Goal: Task Accomplishment & Management: Use online tool/utility

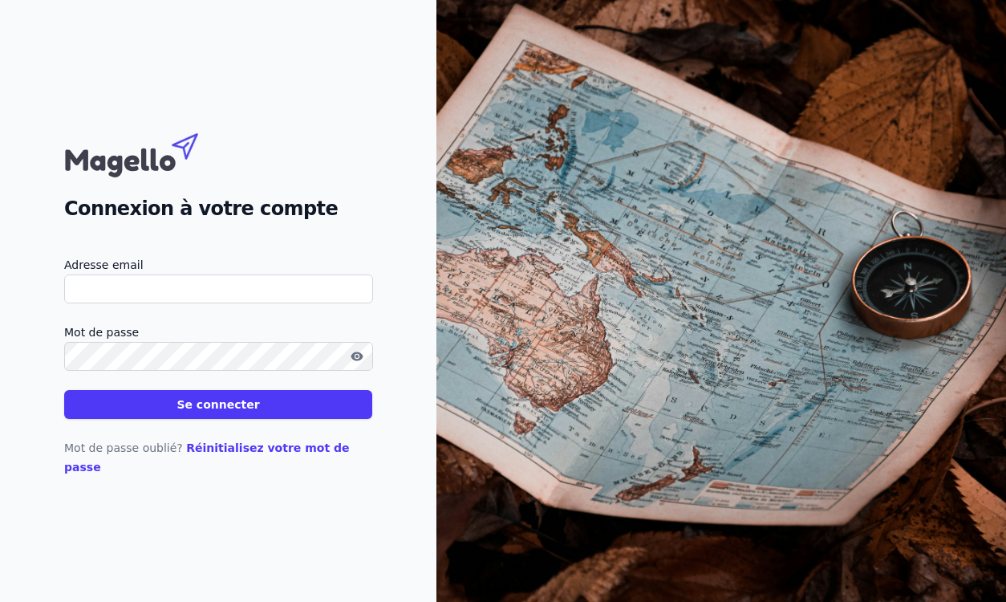
click at [169, 274] on label "Adresse email" at bounding box center [218, 264] width 308 height 19
click at [169, 282] on input "Adresse email" at bounding box center [218, 288] width 309 height 29
click at [64, 390] on button "Se connecter" at bounding box center [218, 404] width 308 height 29
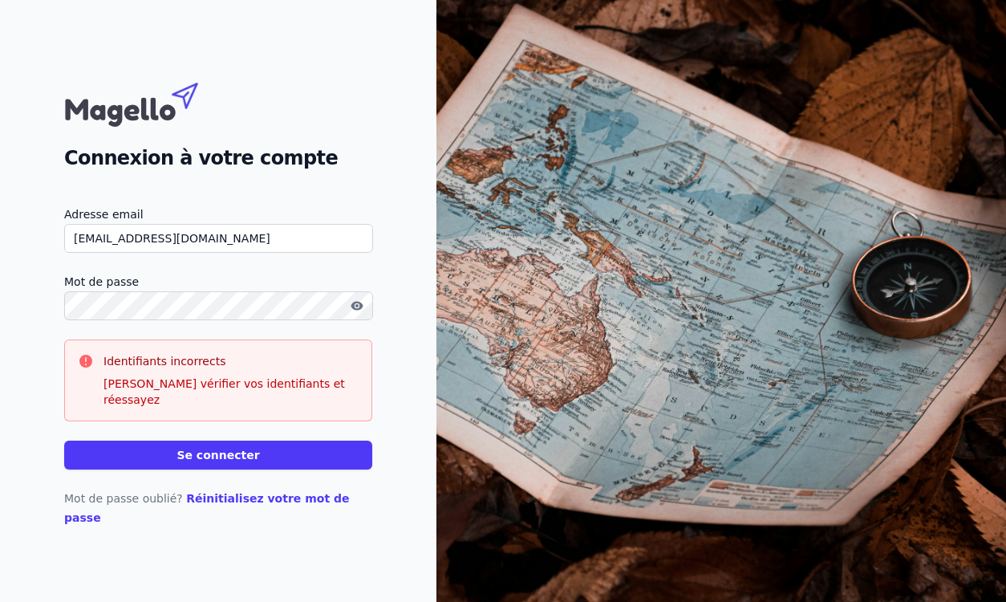
click at [64, 440] on button "Se connecter" at bounding box center [218, 454] width 308 height 29
click at [45, 321] on div "Connexion à votre compte Adresse email [EMAIL_ADDRESS][DOMAIN_NAME] Mot de pass…" at bounding box center [218, 301] width 436 height 602
click at [64, 440] on button "Se connecter" at bounding box center [218, 454] width 308 height 29
click at [191, 253] on input "[EMAIL_ADDRESS][DOMAIN_NAME]" at bounding box center [218, 238] width 309 height 29
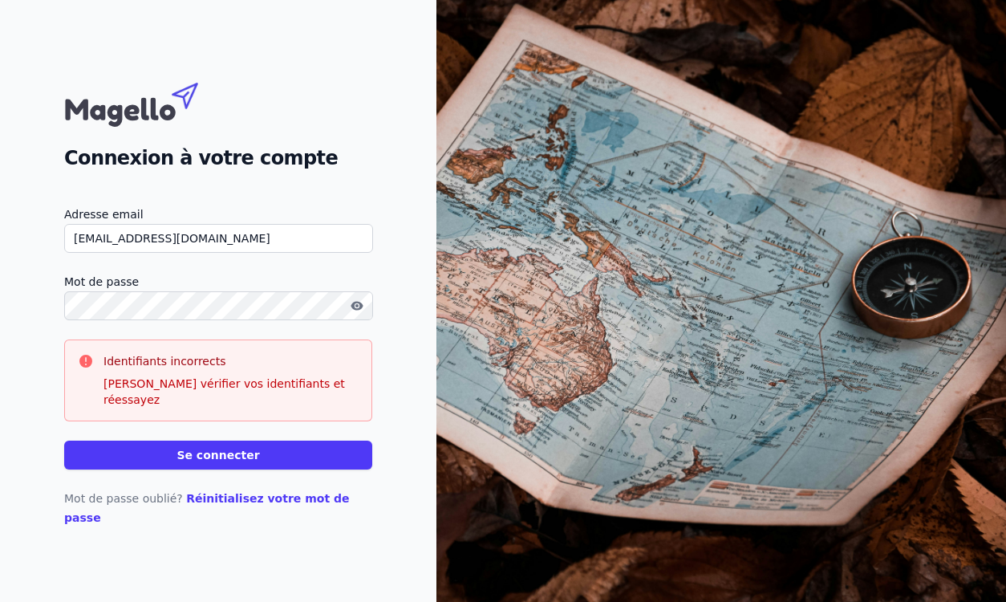
click at [64, 440] on button "Se connecter" at bounding box center [218, 454] width 308 height 29
click at [351, 312] on icon "button" at bounding box center [357, 305] width 13 height 13
click at [64, 440] on button "Se connecter" at bounding box center [218, 454] width 308 height 29
click at [255, 452] on button "Se connecter" at bounding box center [218, 454] width 308 height 29
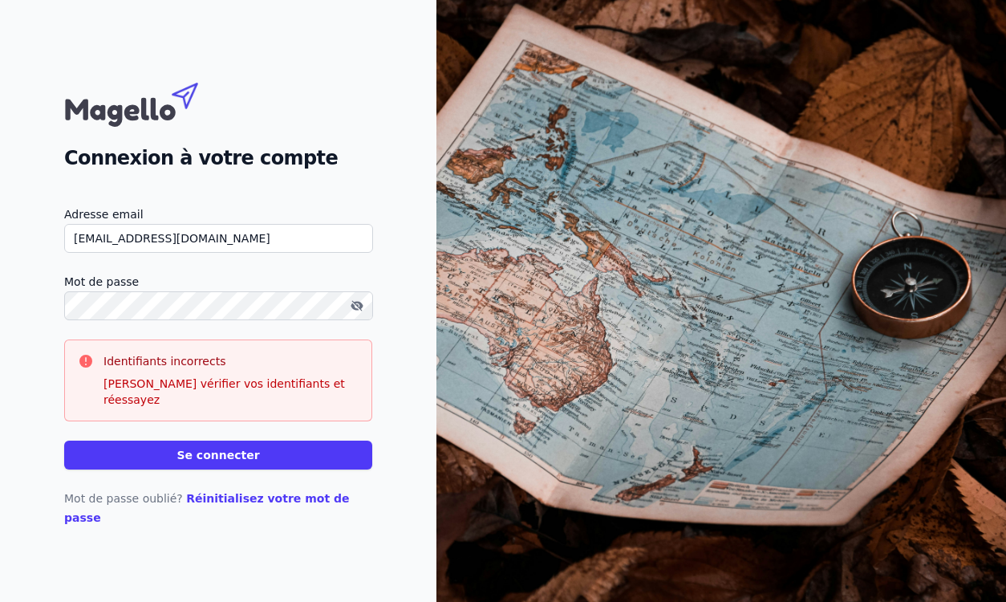
click at [64, 440] on button "Se connecter" at bounding box center [218, 454] width 308 height 29
click at [202, 452] on button "Se connecter" at bounding box center [218, 454] width 308 height 29
click at [64, 440] on button "Se connecter" at bounding box center [218, 454] width 308 height 29
click at [85, 253] on input "[EMAIL_ADDRESS][DOMAIN_NAME]" at bounding box center [218, 238] width 309 height 29
type input "[EMAIL_ADDRESS][DOMAIN_NAME]"
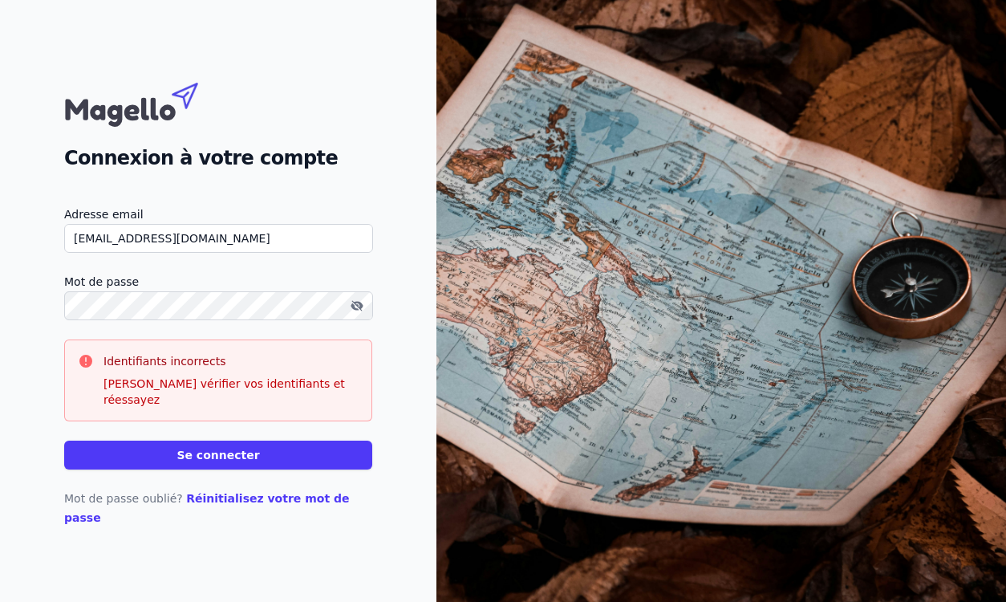
click at [64, 440] on button "Se connecter" at bounding box center [218, 454] width 308 height 29
click at [191, 461] on button "Se connecter" at bounding box center [218, 454] width 308 height 29
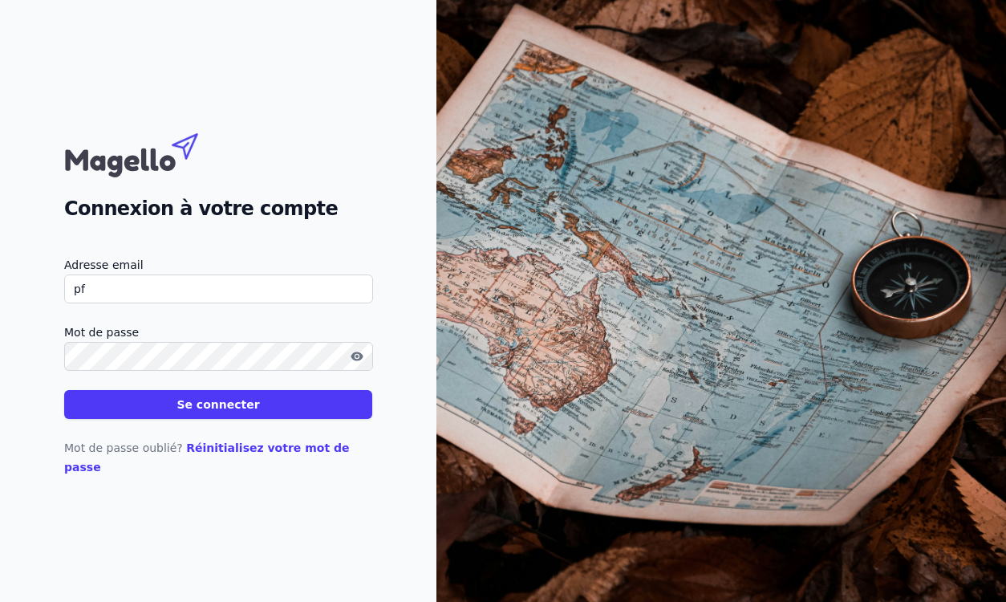
type input "[EMAIL_ADDRESS][DOMAIN_NAME]"
click at [64, 390] on button "Se connecter" at bounding box center [218, 404] width 308 height 29
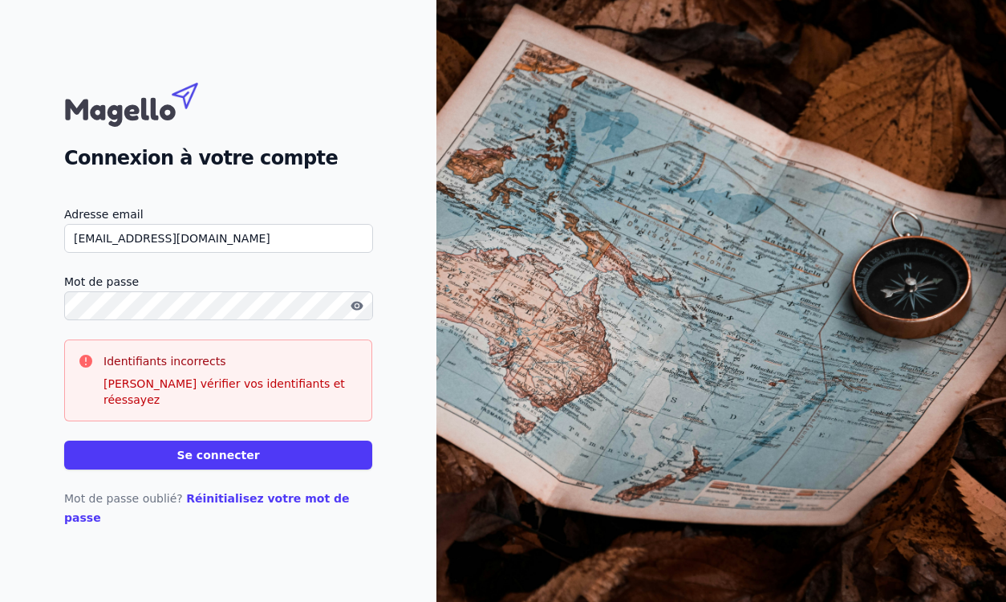
click at [64, 440] on button "Se connecter" at bounding box center [218, 454] width 308 height 29
click at [282, 450] on button "Se connecter" at bounding box center [218, 454] width 308 height 29
click at [354, 310] on icon "button" at bounding box center [357, 305] width 12 height 9
click at [242, 448] on button "Se connecter" at bounding box center [218, 454] width 308 height 29
click at [232, 458] on button "Se connecter" at bounding box center [218, 454] width 308 height 29
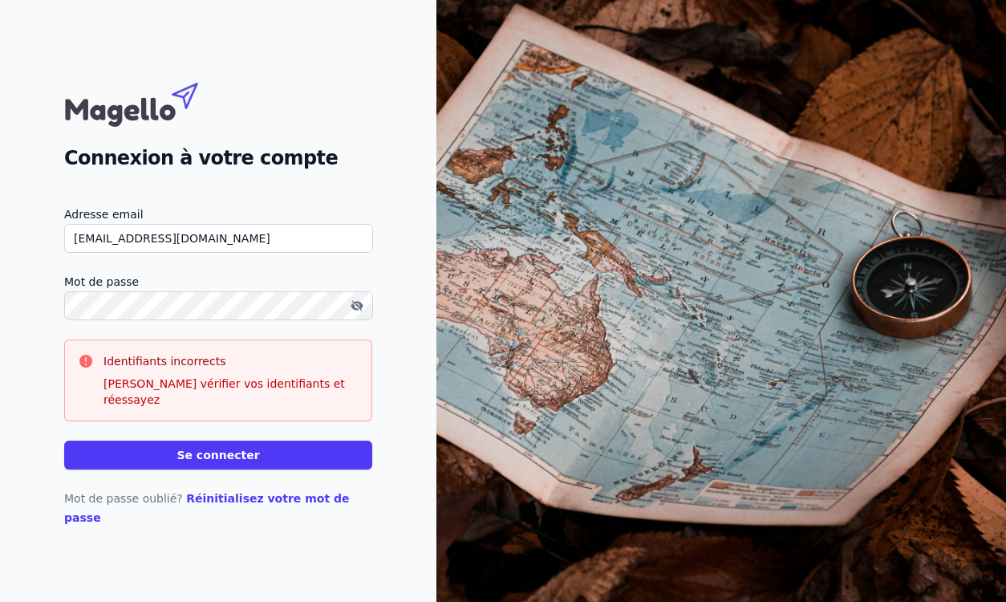
click at [202, 253] on input "[EMAIL_ADDRESS][DOMAIN_NAME]" at bounding box center [218, 238] width 309 height 29
click at [258, 502] on link "Réinitialisez votre mot de passe" at bounding box center [207, 508] width 286 height 32
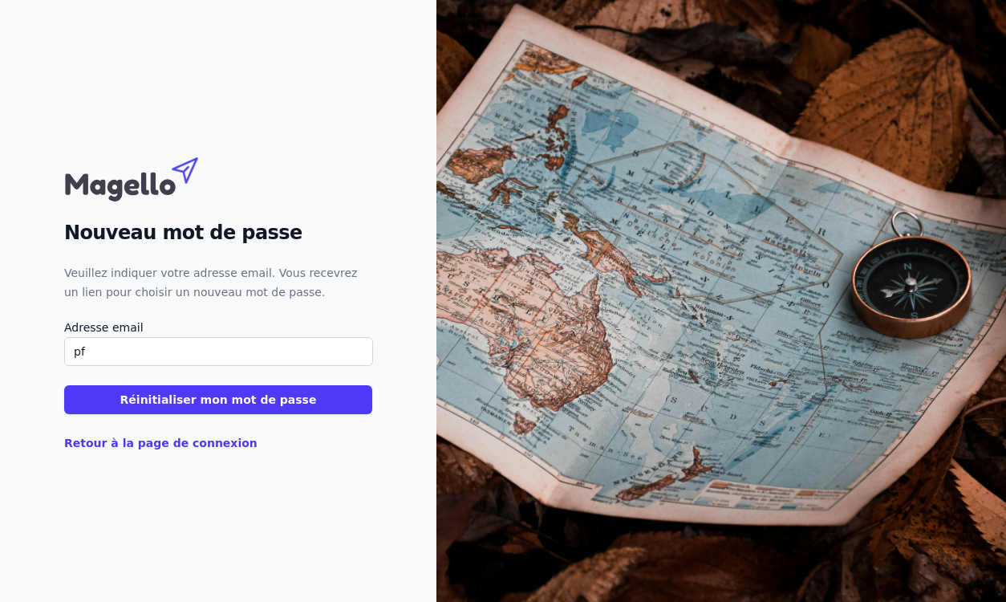
type input "[EMAIL_ADDRESS][DOMAIN_NAME]"
click at [197, 400] on button "Réinitialiser mon mot de passe" at bounding box center [218, 399] width 308 height 29
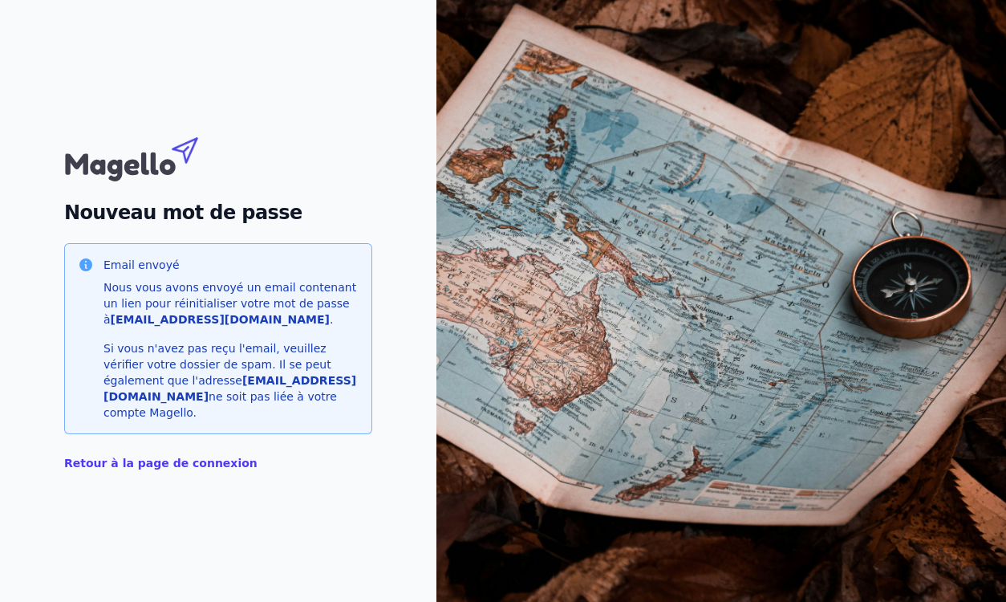
click at [178, 458] on link "Retour à la page de connexion" at bounding box center [160, 462] width 193 height 13
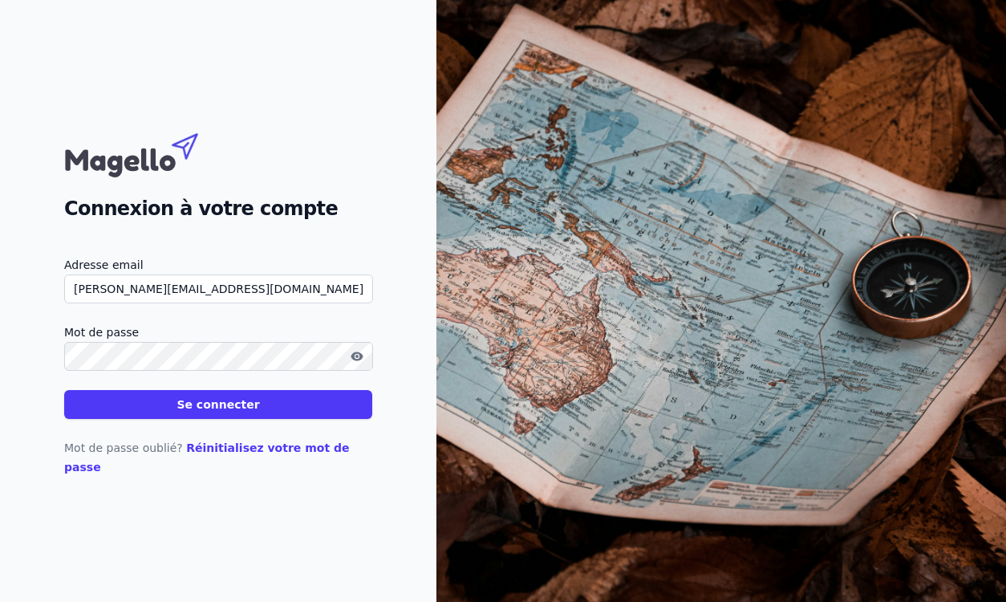
type input "patrick.f@mattaxaccounting.be"
click at [64, 390] on button "Se connecter" at bounding box center [218, 404] width 308 height 29
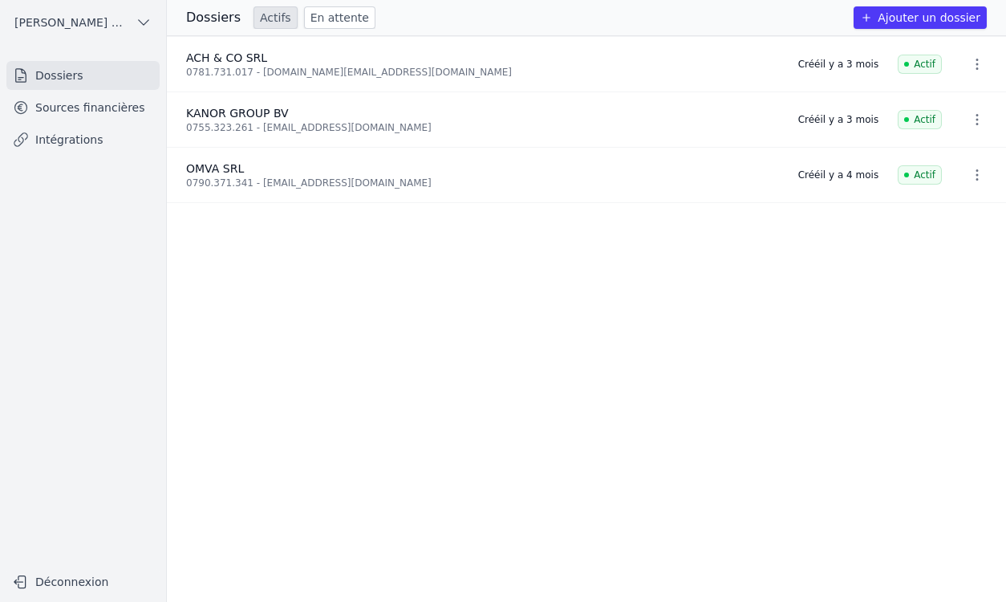
click at [205, 112] on span "KANOR GROUP BV" at bounding box center [237, 113] width 103 height 13
click at [969, 116] on icon "button" at bounding box center [977, 120] width 16 height 16
click at [79, 106] on div at bounding box center [503, 301] width 1006 height 602
click at [873, 19] on icon "button" at bounding box center [866, 17] width 13 height 13
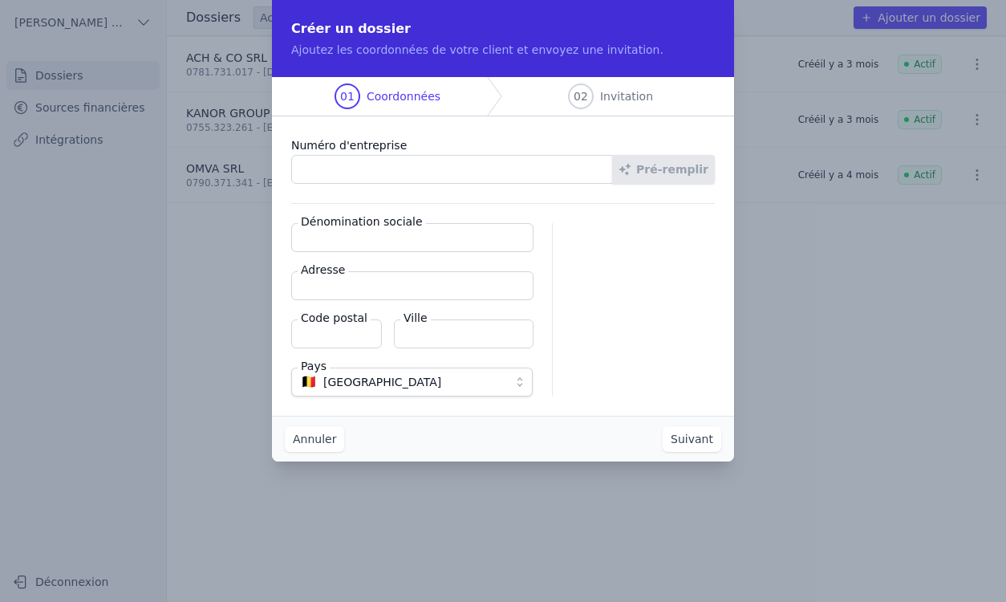
paste input "0755.323.261"
type input "0755.323.261"
click at [468, 243] on input "Dénomination sociale" at bounding box center [412, 237] width 242 height 29
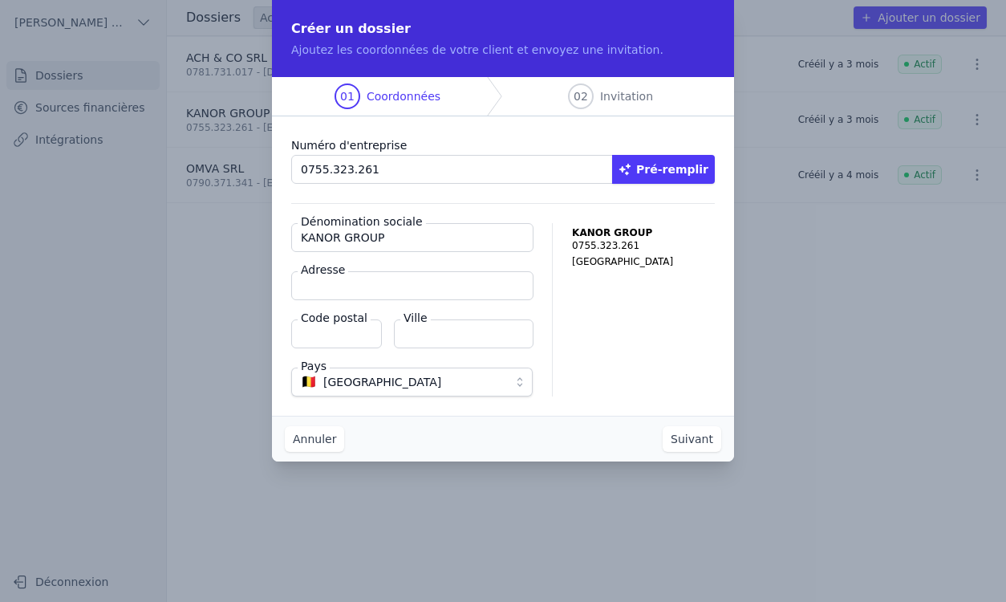
type input "KANOR GROUP"
click at [461, 289] on input "Adresse" at bounding box center [412, 285] width 242 height 29
type input "Bergensesteenweg 421"
type input "1600"
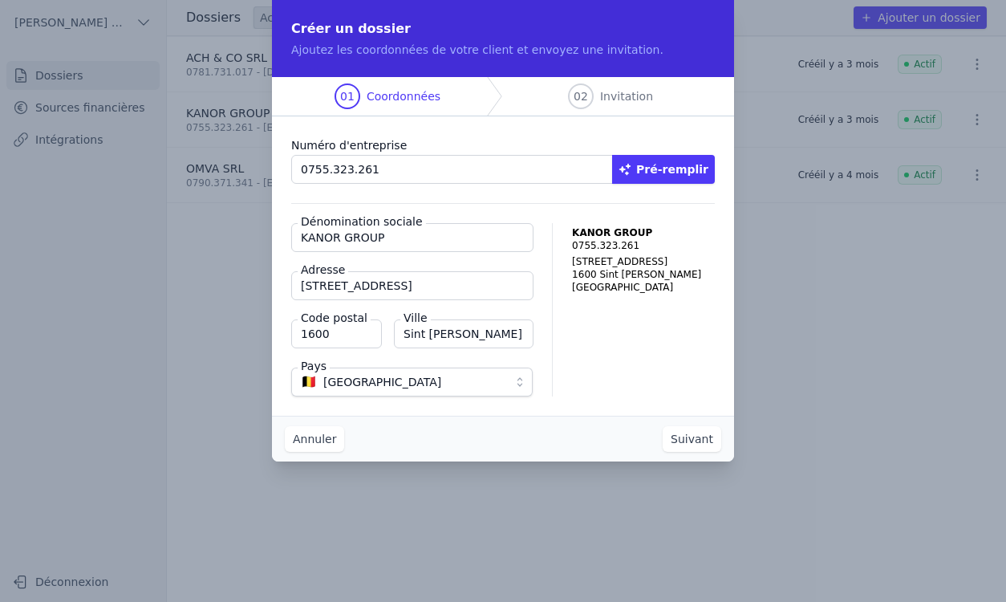
type input "Sint Pieters Leeuw"
click at [700, 433] on button "Suivant" at bounding box center [692, 439] width 59 height 26
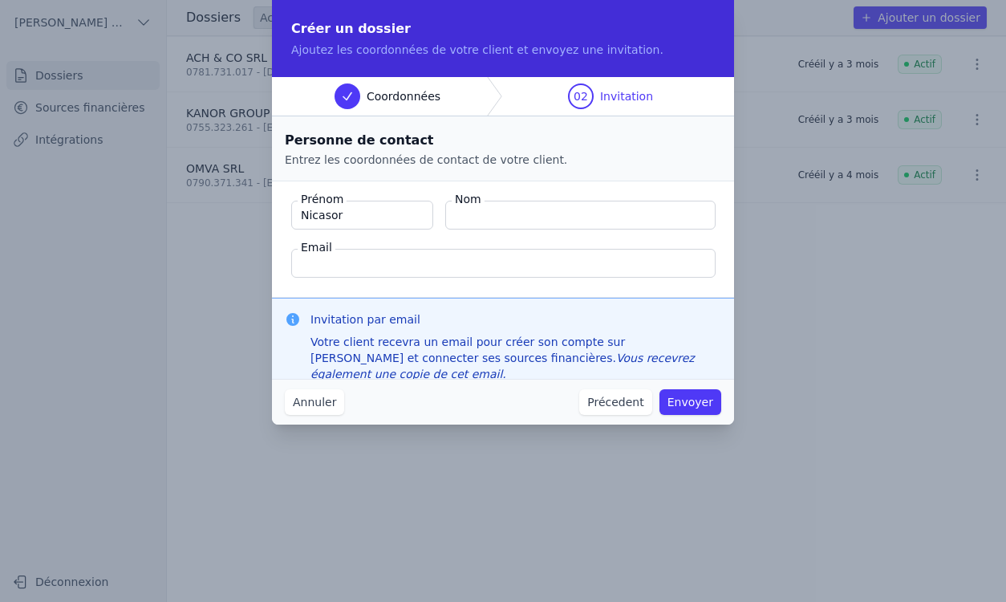
type input "Nicasor"
type input "Rusu"
click at [663, 257] on input "Email" at bounding box center [503, 263] width 424 height 29
paste input "kanorgroup@gmail.com"
type input "kanorgroup@gmail.com"
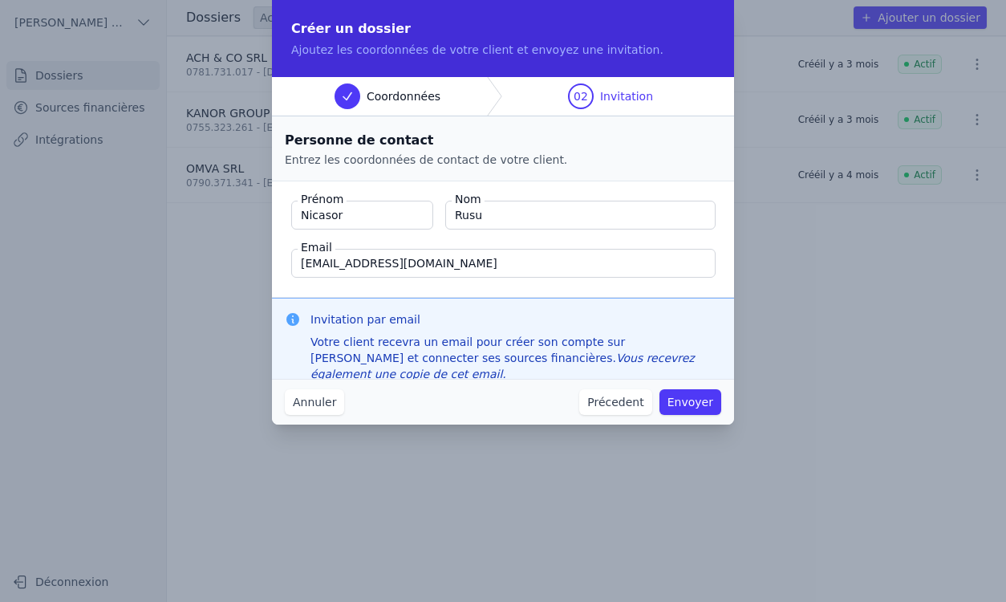
click at [710, 400] on button "Envoyer" at bounding box center [690, 402] width 62 height 26
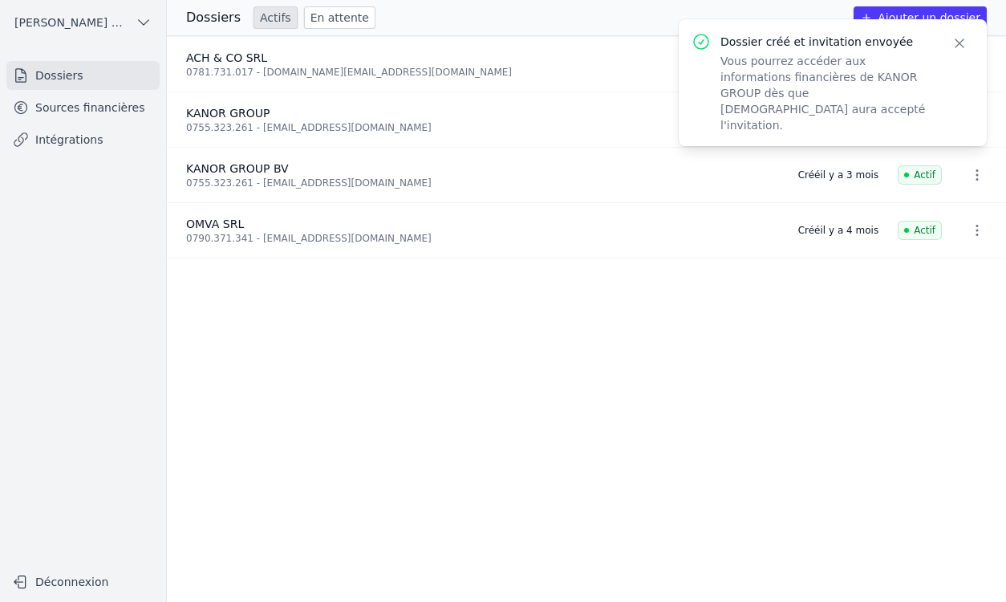
click at [955, 44] on icon "button" at bounding box center [959, 43] width 16 height 16
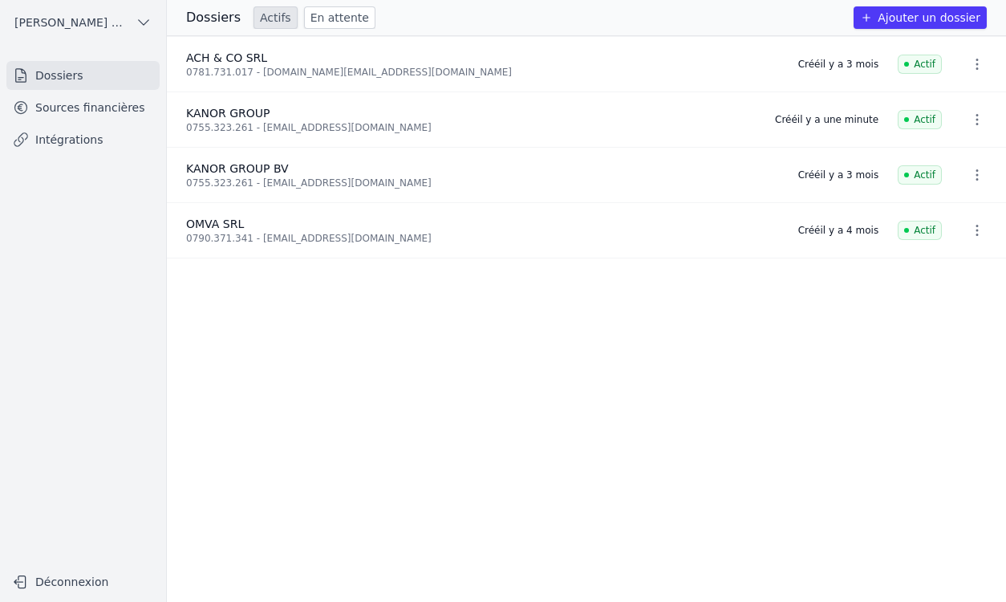
click at [95, 107] on link "Sources financières" at bounding box center [82, 107] width 153 height 29
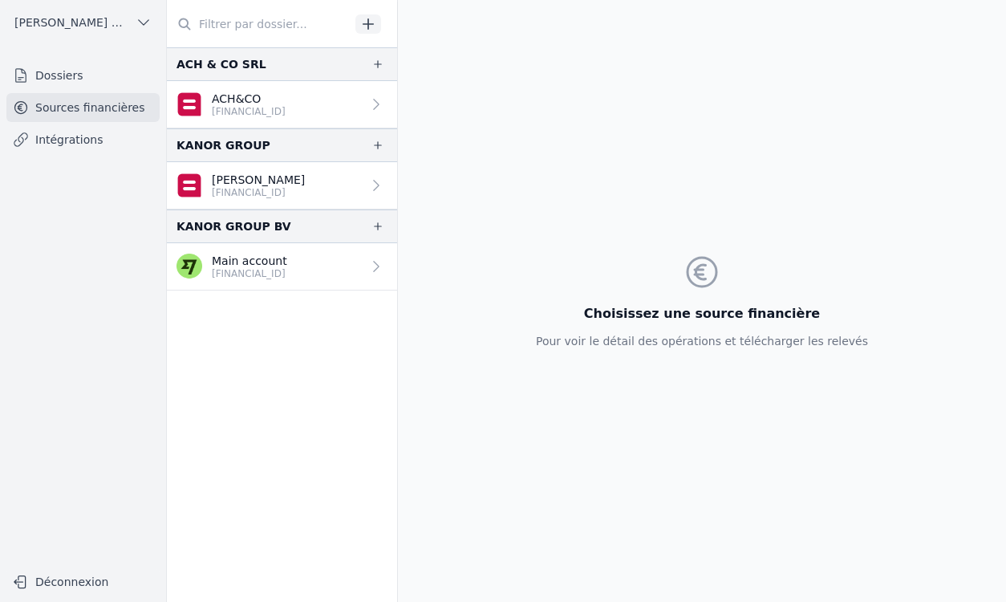
click at [327, 178] on link "Nicanor Rusu BE06 0689 5638 0722" at bounding box center [282, 185] width 230 height 47
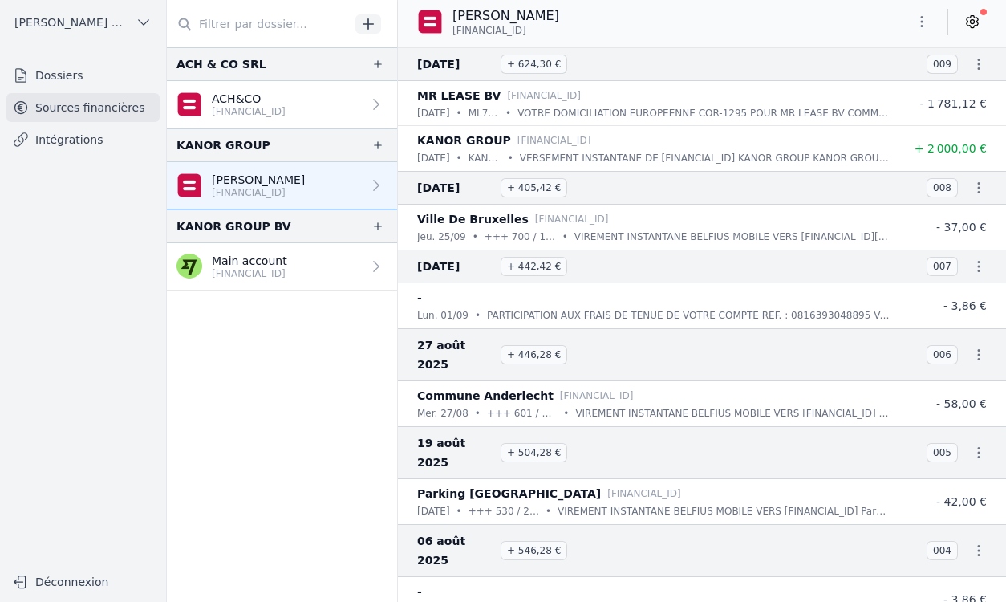
click at [999, 171] on li "25 sept. 2025 + 405,42 € 008" at bounding box center [702, 188] width 608 height 34
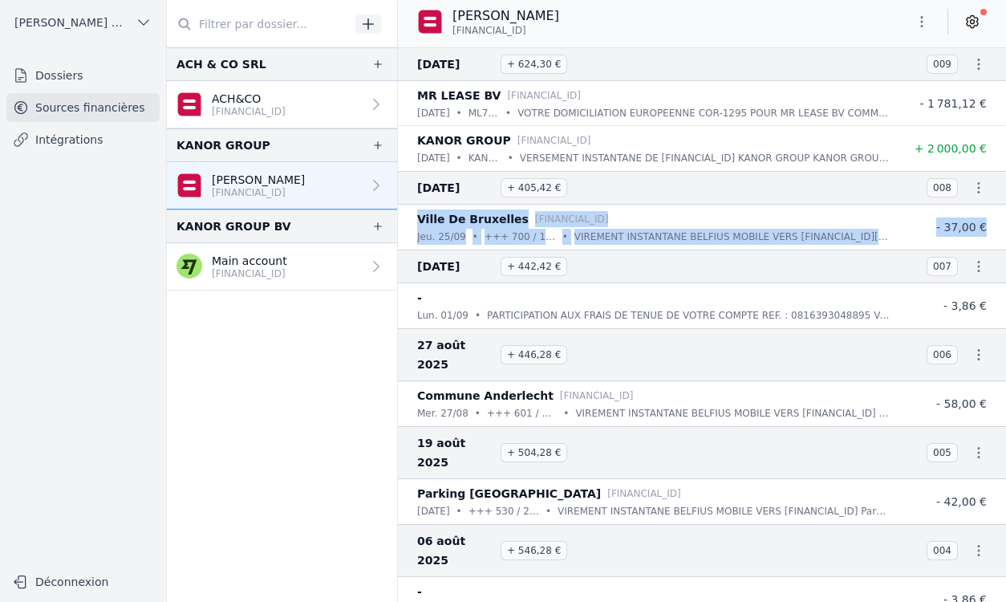
drag, startPoint x: 999, startPoint y: 171, endPoint x: 1012, endPoint y: 239, distance: 69.4
click at [1005, 239] on html "Open sidebar Mattax Bruxelles Sud SRL Mattax Bruxelles Sud SRL Dossiers Sources…" at bounding box center [503, 301] width 1006 height 602
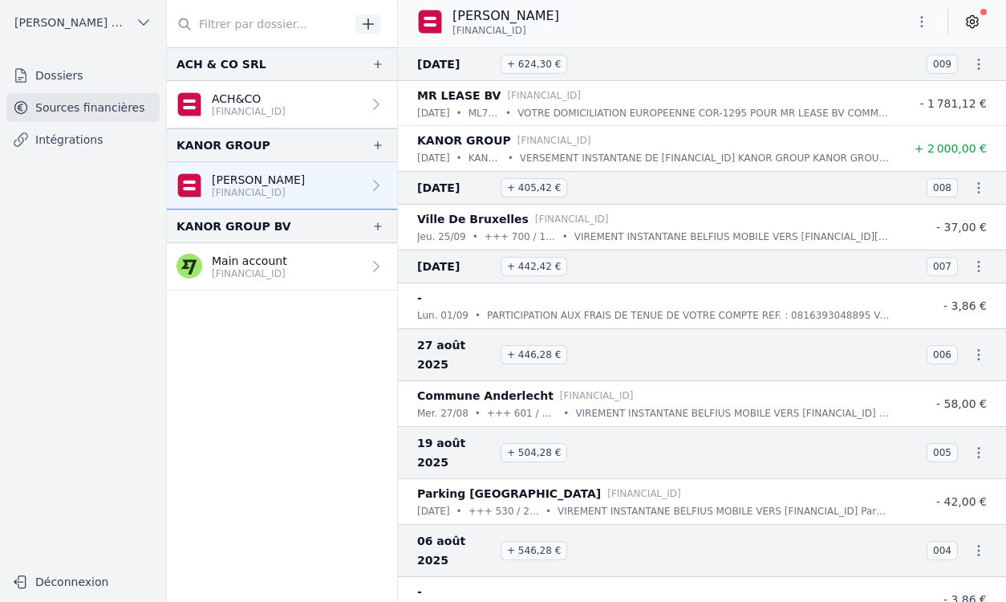
click at [274, 368] on nav "ACH & CO SRL ACH&CO BE95 0689 4430 7858 KANOR GROUP Nicanor Rusu BE06 0689 5638…" at bounding box center [282, 324] width 230 height 554
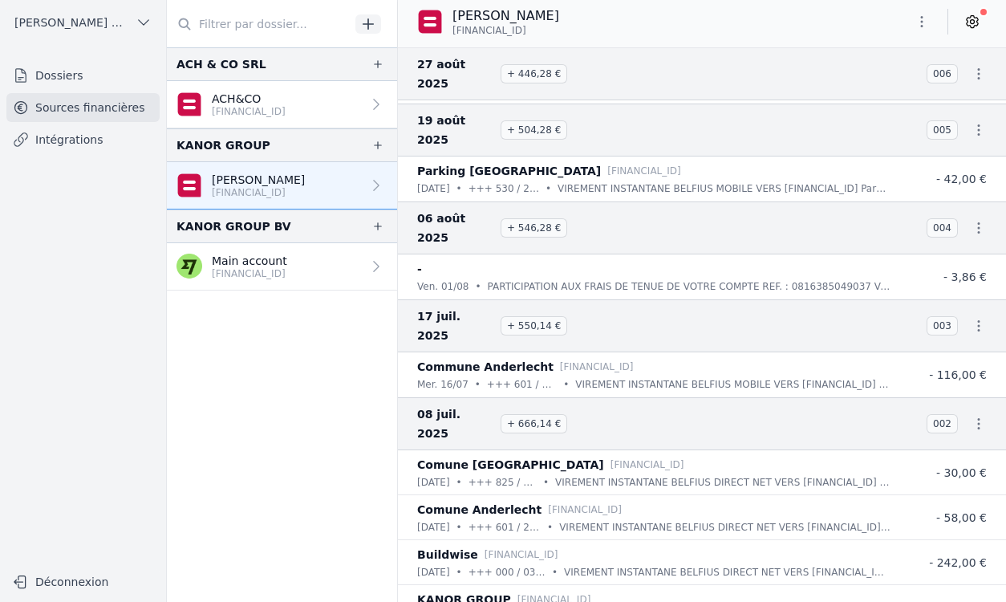
scroll to position [333, 0]
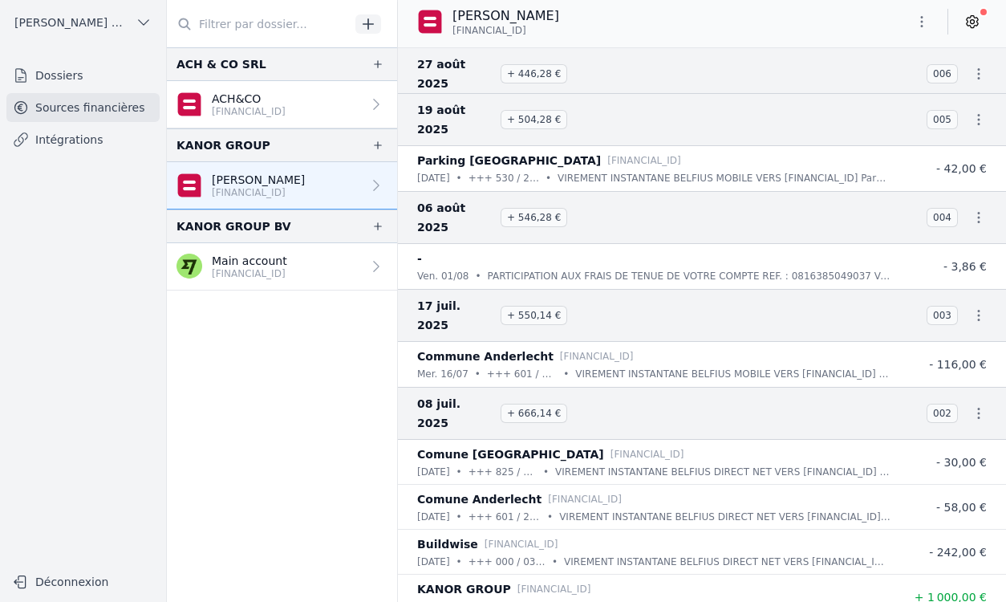
click at [282, 355] on nav "ACH & CO SRL ACH&CO BE95 0689 4430 7858 KANOR GROUP Nicanor Rusu BE06 0689 5638…" at bounding box center [282, 324] width 230 height 554
